Goal: Task Accomplishment & Management: Manage account settings

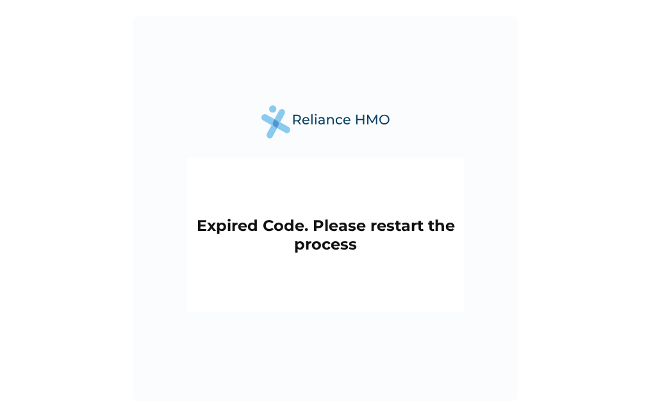
click at [350, 235] on h2 "Expired Code. Please restart the process" at bounding box center [326, 234] width 264 height 37
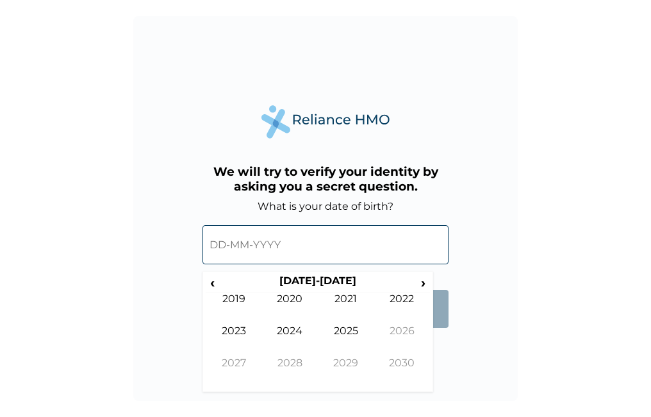
click at [229, 245] on input "text" at bounding box center [326, 244] width 246 height 39
click at [503, 244] on div "We will try to verify your identity by asking you a secret question. What is yo…" at bounding box center [325, 208] width 385 height 385
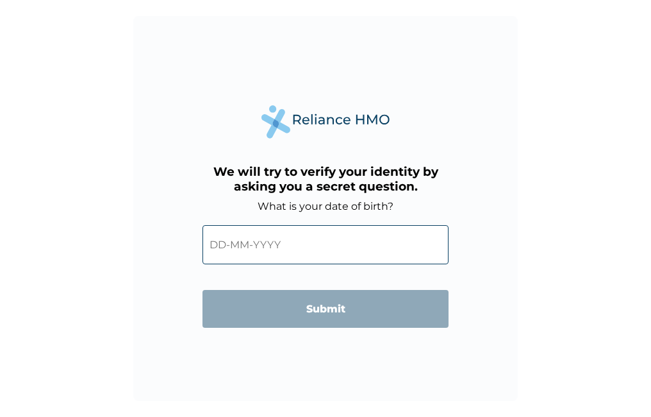
click at [424, 284] on form "What is your date of birth? ‹ [DEMOGRAPHIC_DATA]-[DEMOGRAPHIC_DATA] › [DEMOGRAP…" at bounding box center [326, 270] width 246 height 140
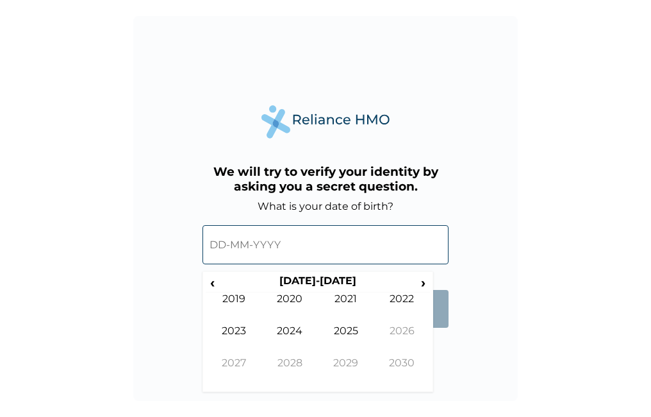
click at [254, 245] on input "text" at bounding box center [326, 244] width 246 height 39
click at [271, 240] on input "text" at bounding box center [326, 244] width 246 height 39
